Goal: Find specific page/section: Find specific page/section

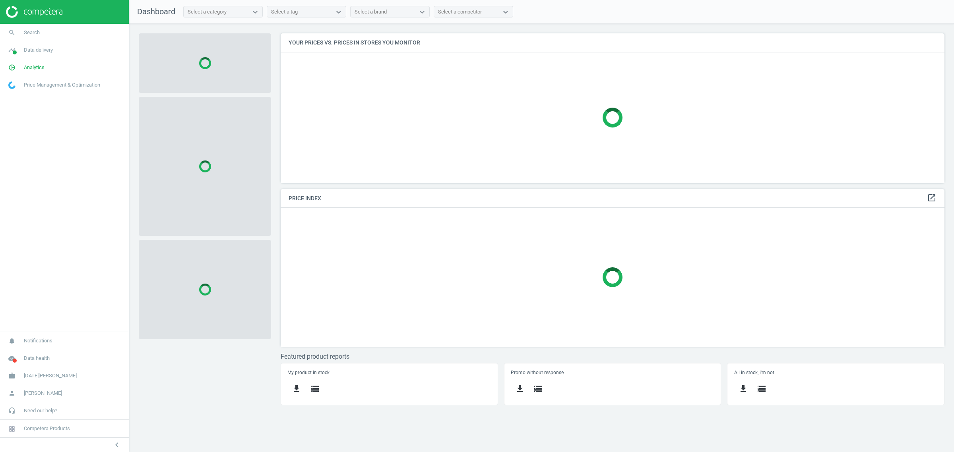
scroll to position [165, 679]
click at [37, 26] on link "search Search" at bounding box center [64, 32] width 129 height 17
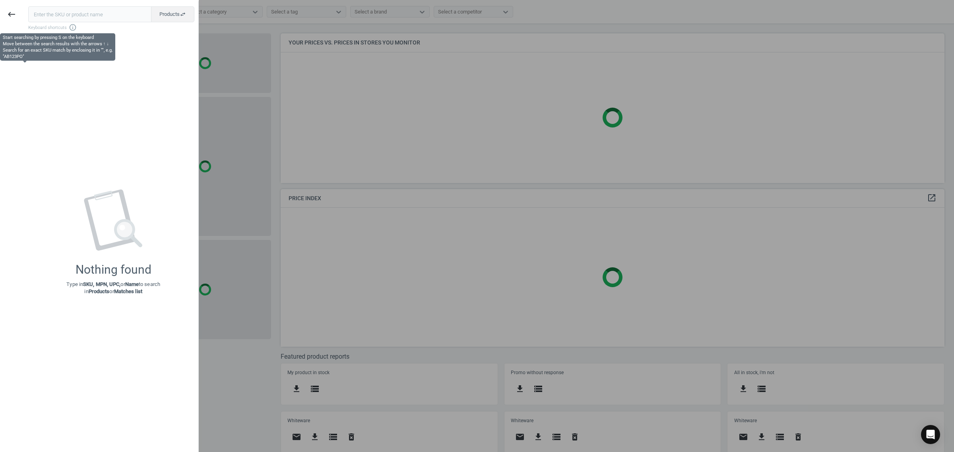
scroll to position [165, 672]
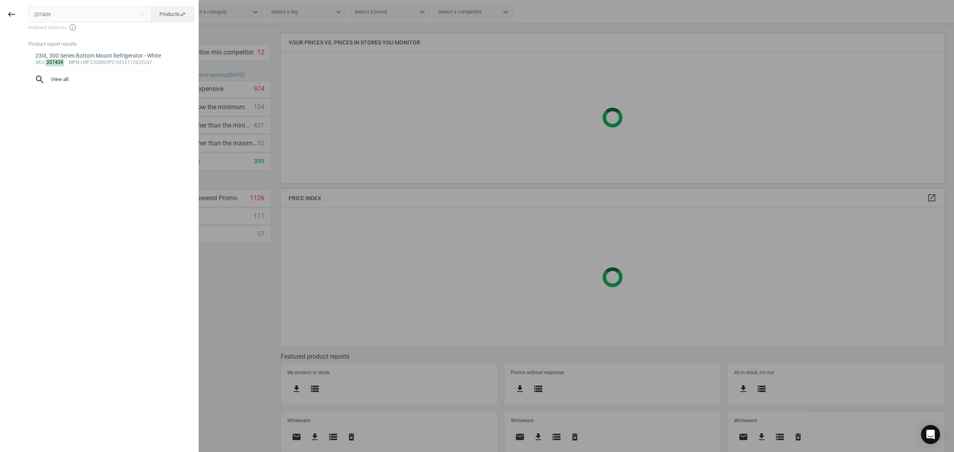
type input "207439"
click at [95, 47] on div "Product report results" at bounding box center [113, 44] width 170 height 7
click at [93, 52] on div "230L 300 Series Bottom Mount Refrigerator - White" at bounding box center [111, 56] width 152 height 8
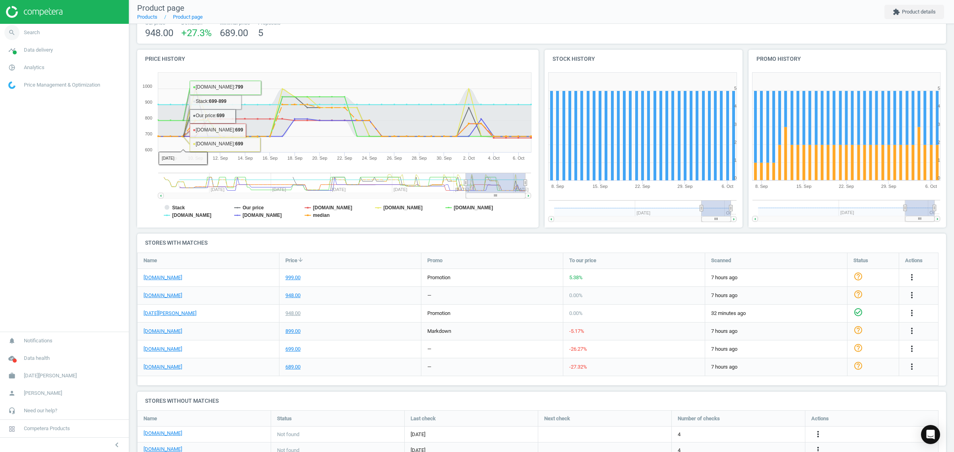
click at [41, 37] on link "search Search" at bounding box center [64, 32] width 129 height 17
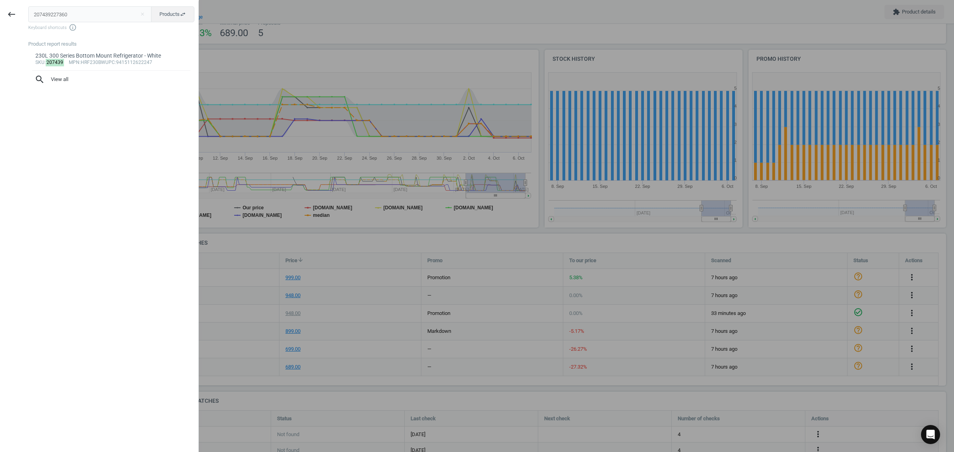
click at [81, 13] on input "207439227360" at bounding box center [90, 14] width 124 height 16
type input "227360"
click at [103, 56] on div "197L 300 Series Top Mount Refrigerator - White" at bounding box center [111, 56] width 152 height 8
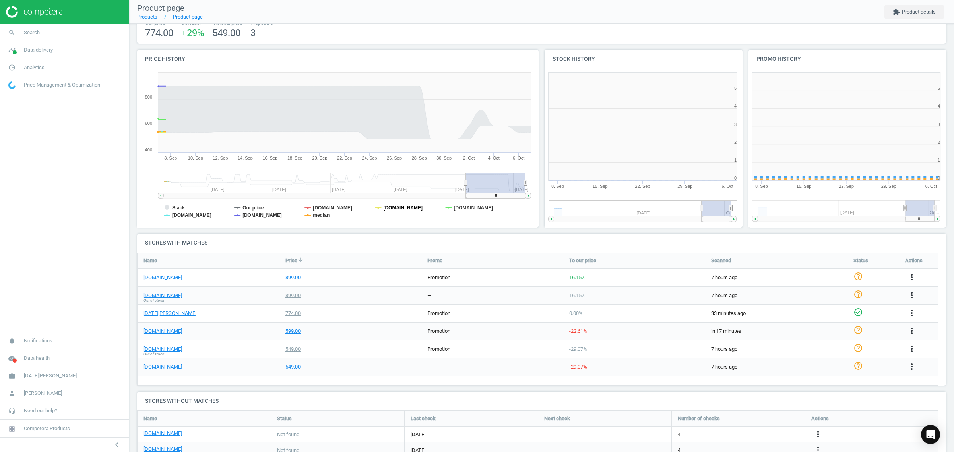
scroll to position [174, 212]
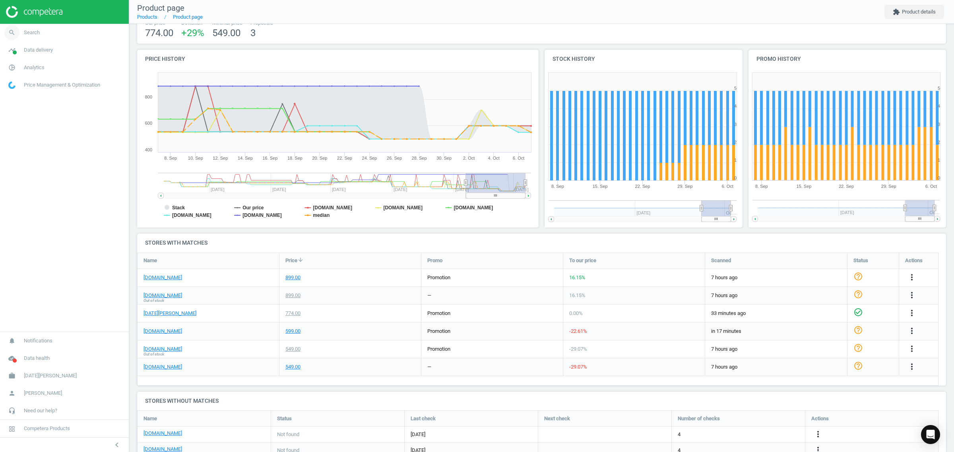
click at [44, 27] on link "search Search" at bounding box center [64, 32] width 129 height 17
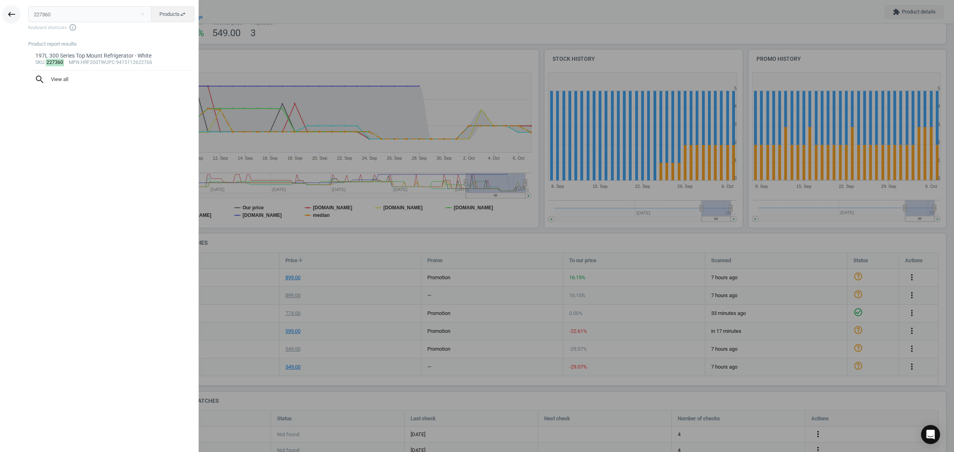
drag, startPoint x: 67, startPoint y: 16, endPoint x: 8, endPoint y: 17, distance: 58.4
click at [8, 17] on div "keyboard_backspace 227360 close Products swap_horiz Keyboard shortcuts info_out…" at bounding box center [99, 227] width 199 height 452
type input "220127"
click at [98, 54] on div "433L 500 Series Bottom Mount Refrigerator - Satina" at bounding box center [111, 56] width 152 height 8
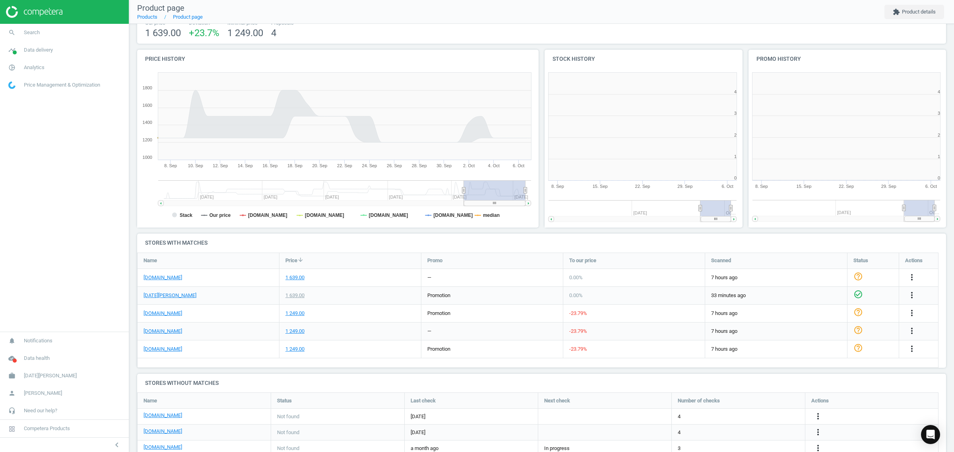
scroll to position [174, 212]
